Goal: Book appointment/travel/reservation

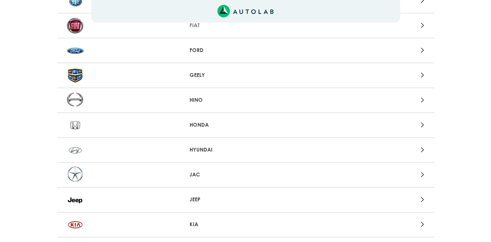
scroll to position [352, 0]
click at [422, 149] on icon at bounding box center [422, 149] width 3 height 10
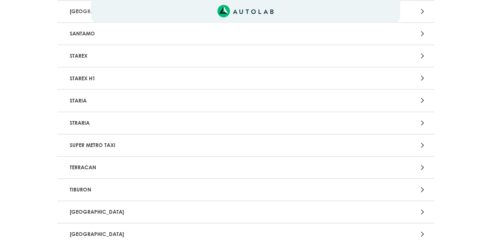
scroll to position [1659, 0]
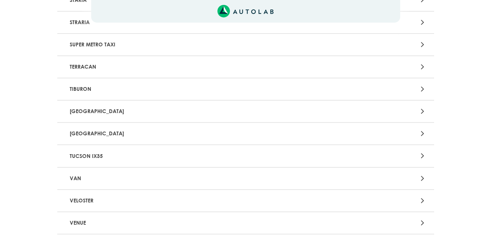
click at [87, 200] on p "VELOSTER" at bounding box center [184, 201] width 235 height 14
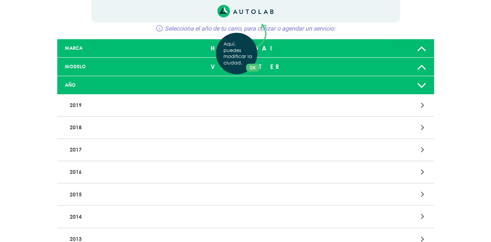
scroll to position [50, 0]
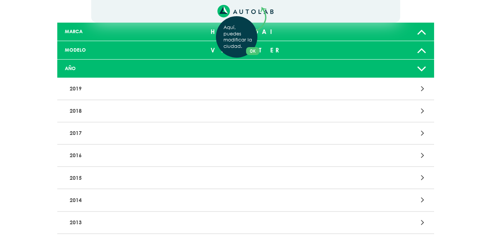
click at [110, 177] on div "Aquí, puedes modificar la ciudad. OK .aex,.bex{fill:none!important;stroke:#50c4…" at bounding box center [245, 71] width 491 height 242
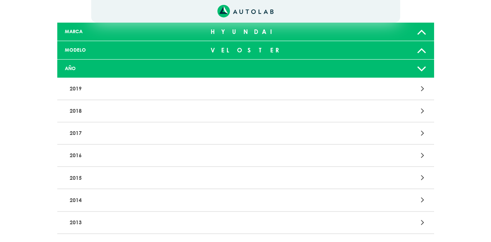
click at [423, 178] on icon at bounding box center [422, 178] width 3 height 10
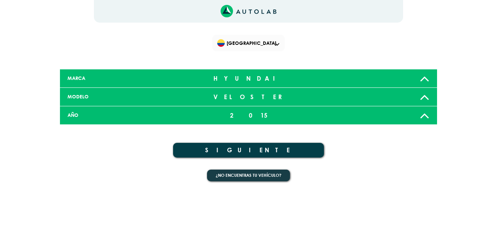
click at [218, 147] on button "SIGUIENTE" at bounding box center [248, 150] width 151 height 15
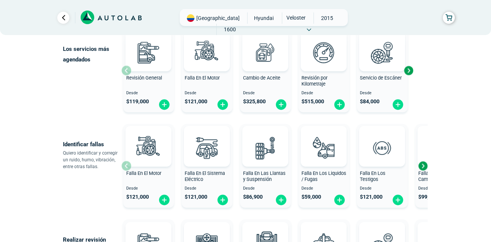
scroll to position [101, 0]
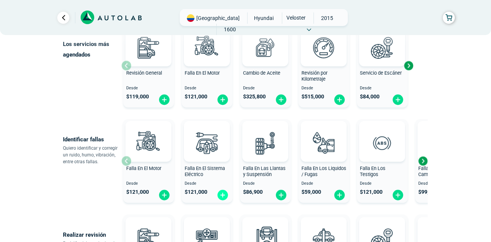
click at [224, 196] on img at bounding box center [223, 195] width 12 height 12
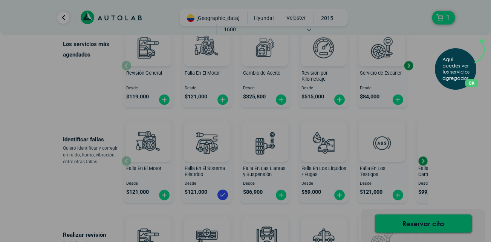
click at [477, 83] on button "OK" at bounding box center [471, 83] width 13 height 8
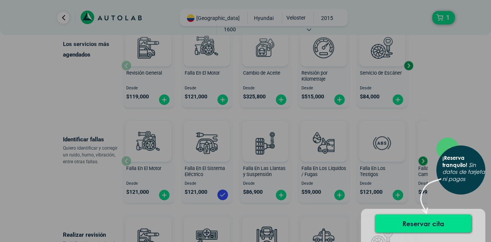
click at [14, 161] on div "× ¡Reserva tranquilo! Sin datos de tarjeta ni pagos" at bounding box center [245, 121] width 491 height 242
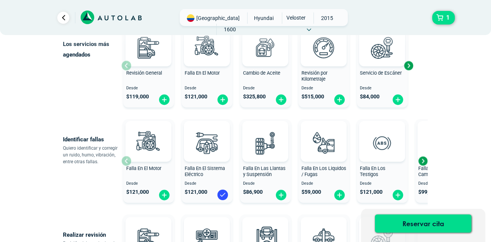
click at [423, 164] on div "Next slide" at bounding box center [422, 160] width 11 height 11
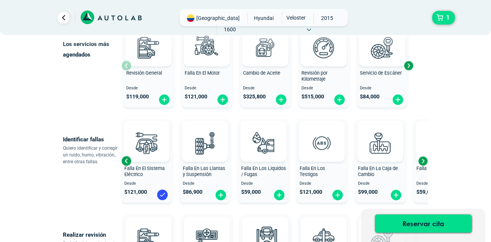
click at [423, 164] on div "Next slide" at bounding box center [422, 160] width 11 height 11
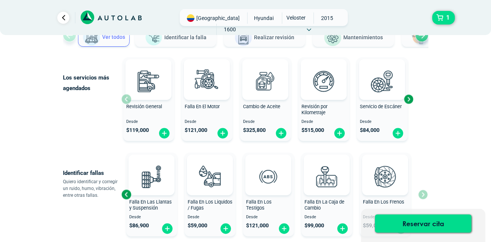
scroll to position [50, 0]
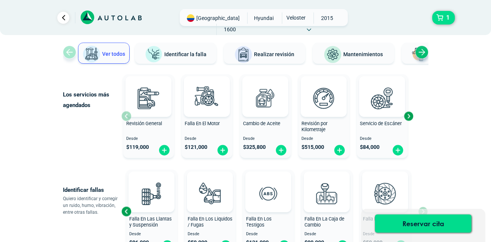
click at [408, 116] on div "Next slide" at bounding box center [408, 115] width 11 height 11
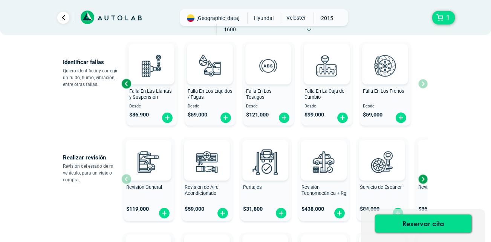
scroll to position [201, 0]
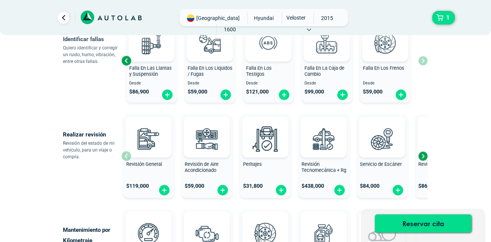
click at [421, 156] on div "Next slide" at bounding box center [422, 155] width 11 height 11
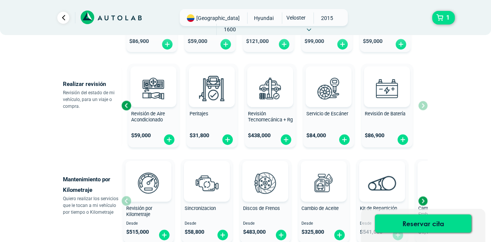
scroll to position [352, 0]
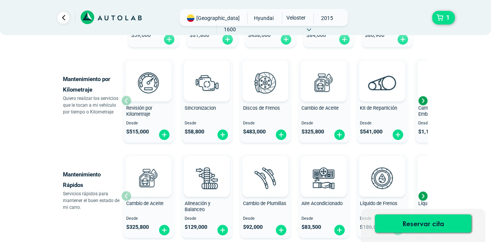
click at [423, 101] on div "Next slide" at bounding box center [422, 100] width 11 height 11
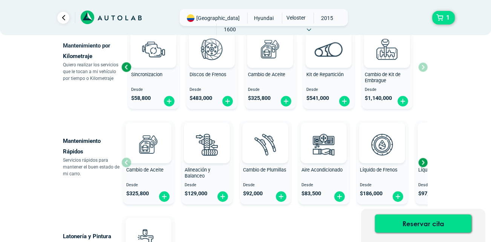
scroll to position [402, 0]
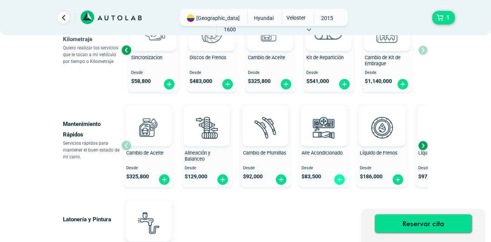
click at [341, 181] on img at bounding box center [340, 180] width 12 height 12
click at [222, 179] on img at bounding box center [223, 180] width 12 height 12
click at [422, 144] on div "Next slide" at bounding box center [422, 145] width 11 height 11
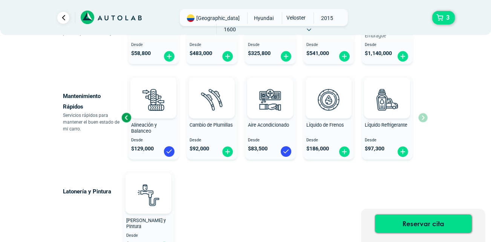
scroll to position [452, 0]
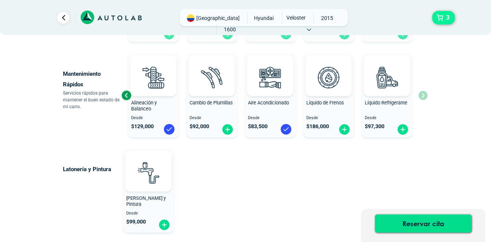
click at [440, 19] on button "3" at bounding box center [443, 18] width 23 height 14
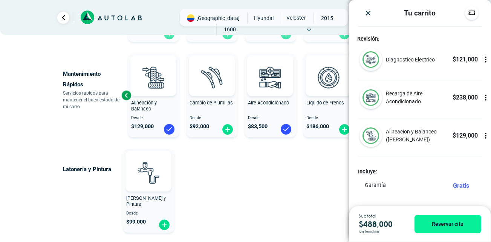
click at [293, 182] on div "Latonería y Pintura Latoneria y Pintura Desde $ 99,000" at bounding box center [216, 191] width 307 height 90
click at [482, 58] on icon at bounding box center [486, 60] width 8 height 8
click at [482, 61] on icon at bounding box center [486, 60] width 8 height 8
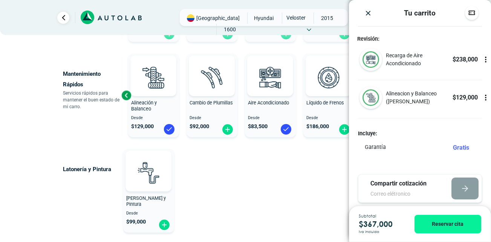
click at [322, 178] on div "Latonería y Pintura Latoneria y Pintura Desde $ 99,000" at bounding box center [216, 191] width 307 height 90
click at [482, 60] on icon at bounding box center [486, 60] width 8 height 8
click at [486, 60] on icon at bounding box center [486, 60] width 0 height 2
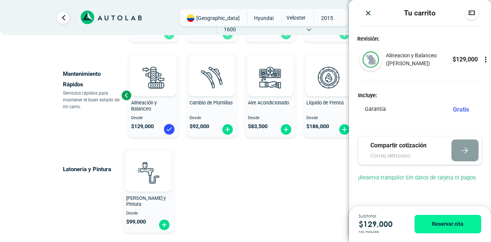
click at [310, 174] on div "Latonería y Pintura Latoneria y Pintura Desde $ 99,000" at bounding box center [216, 191] width 307 height 90
click at [369, 12] on img "Close" at bounding box center [369, 13] width 8 height 8
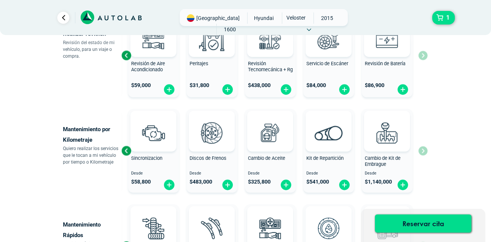
scroll to position [251, 0]
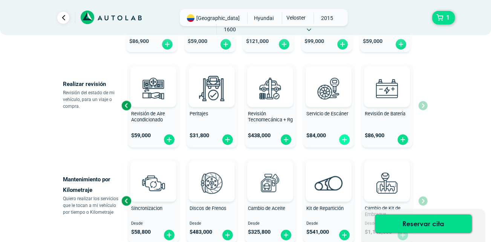
click at [345, 139] on img at bounding box center [345, 140] width 12 height 12
click at [443, 18] on button "2" at bounding box center [443, 18] width 23 height 14
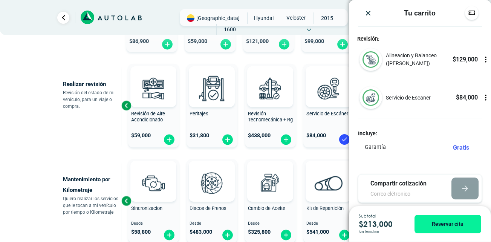
click at [482, 59] on icon at bounding box center [486, 60] width 8 height 8
click at [481, 64] on div at bounding box center [486, 59] width 10 height 23
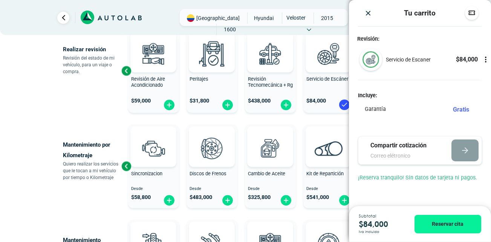
scroll to position [302, 0]
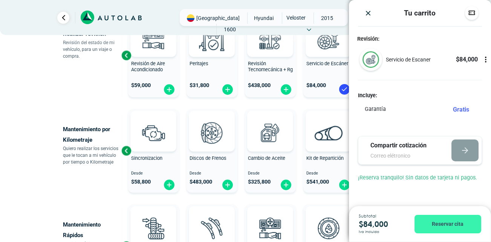
click at [434, 224] on button "Reservar cita" at bounding box center [448, 224] width 67 height 18
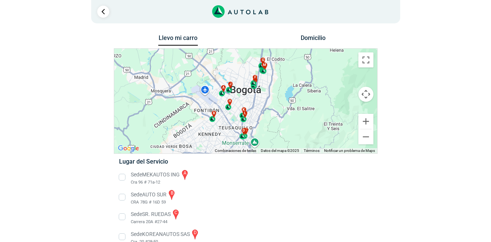
scroll to position [50, 0]
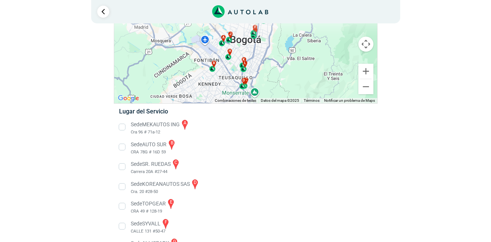
click at [121, 147] on li "Sede AUTO SUR b CRA 78G # 16D 59" at bounding box center [245, 147] width 264 height 17
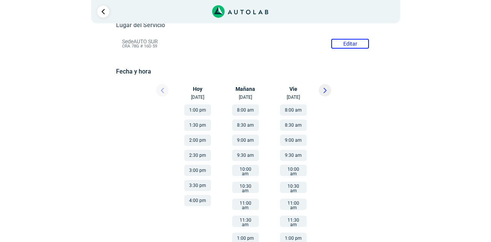
scroll to position [101, 0]
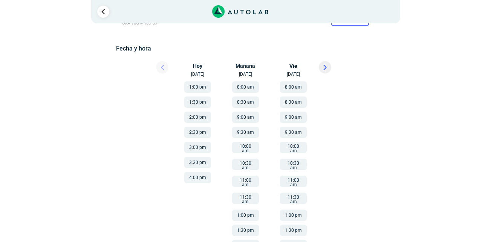
click at [328, 66] on button at bounding box center [325, 67] width 12 height 12
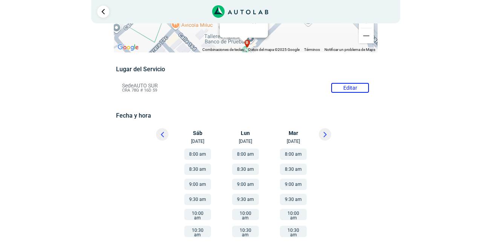
scroll to position [50, 0]
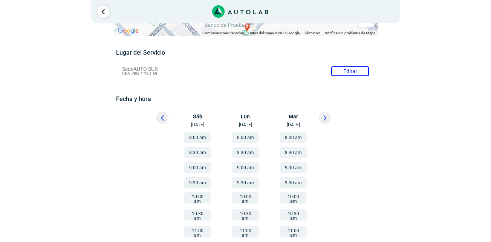
click at [202, 155] on button "8:30 am" at bounding box center [197, 152] width 27 height 11
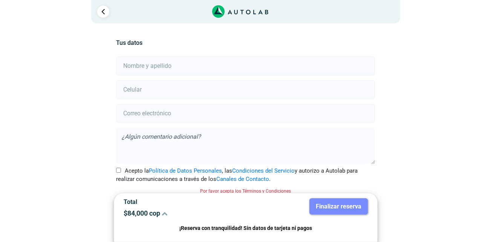
scroll to position [167, 0]
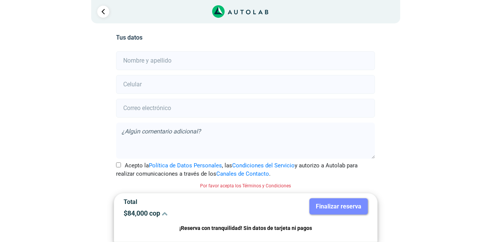
click at [145, 59] on input "text" at bounding box center [245, 60] width 259 height 19
type input "[PERSON_NAME]"
type input "2"
type input "3103069497"
click at [151, 111] on input "email" at bounding box center [245, 108] width 259 height 19
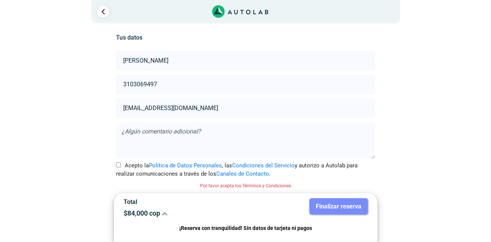
type input "[EMAIL_ADDRESS][DOMAIN_NAME]"
click at [142, 133] on textarea at bounding box center [245, 141] width 259 height 36
click at [87, 145] on div "Llevo mi carro [GEOGRAPHIC_DATA] ← Mover a la izquierda → Mover a la derecha ↑ …" at bounding box center [246, 53] width 366 height 377
click at [117, 163] on input "Acepto la Política de Datos Personales , las Condiciones del Servicio y autoriz…" at bounding box center [118, 164] width 5 height 5
checkbox input "true"
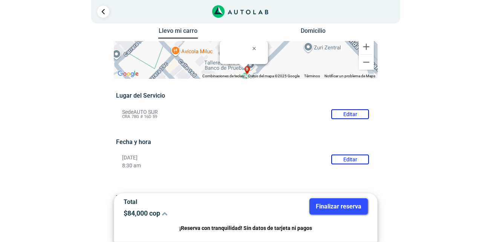
scroll to position [158, 0]
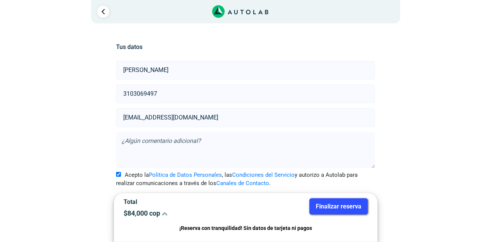
click at [342, 204] on button "Finalizar reserva" at bounding box center [339, 206] width 58 height 16
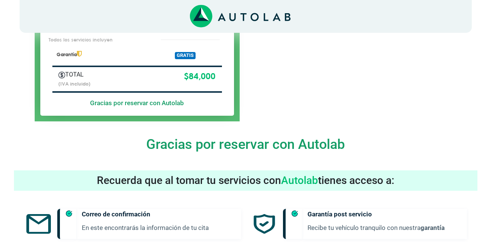
scroll to position [251, 0]
